Goal: Task Accomplishment & Management: Complete application form

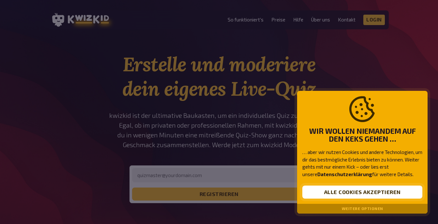
click at [334, 189] on button "Alle Cookies akzeptieren" at bounding box center [362, 192] width 120 height 13
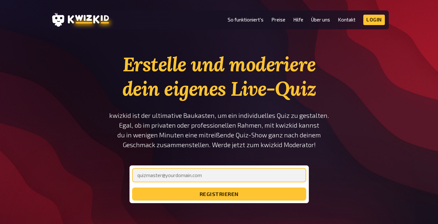
click at [161, 177] on input "email" at bounding box center [219, 175] width 174 height 14
type input "[PERSON_NAME][EMAIL_ADDRESS][DOMAIN_NAME]"
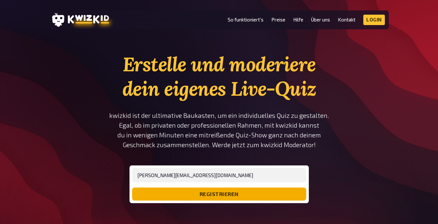
click at [211, 195] on button "registrieren" at bounding box center [219, 194] width 174 height 13
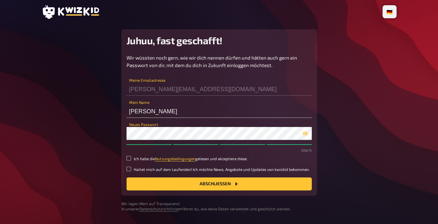
click at [131, 158] on label "Ich habe die Nutzungsbedingungen gelesen und akzeptiere diese." at bounding box center [218, 159] width 185 height 6
click at [131, 158] on input "Ich habe die Nutzungsbedingungen gelesen und akzeptiere diese." at bounding box center [128, 158] width 5 height 5
checkbox input "true"
click at [129, 170] on input "Haltet mich auf dem Laufenden! Ich möchte News, Angebote und Updates von kwizki…" at bounding box center [128, 169] width 5 height 5
checkbox input "true"
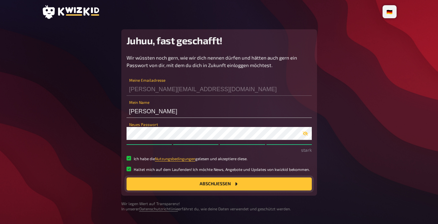
click at [216, 185] on button "Abschließen" at bounding box center [218, 184] width 185 height 13
